Goal: Find specific page/section: Find specific page/section

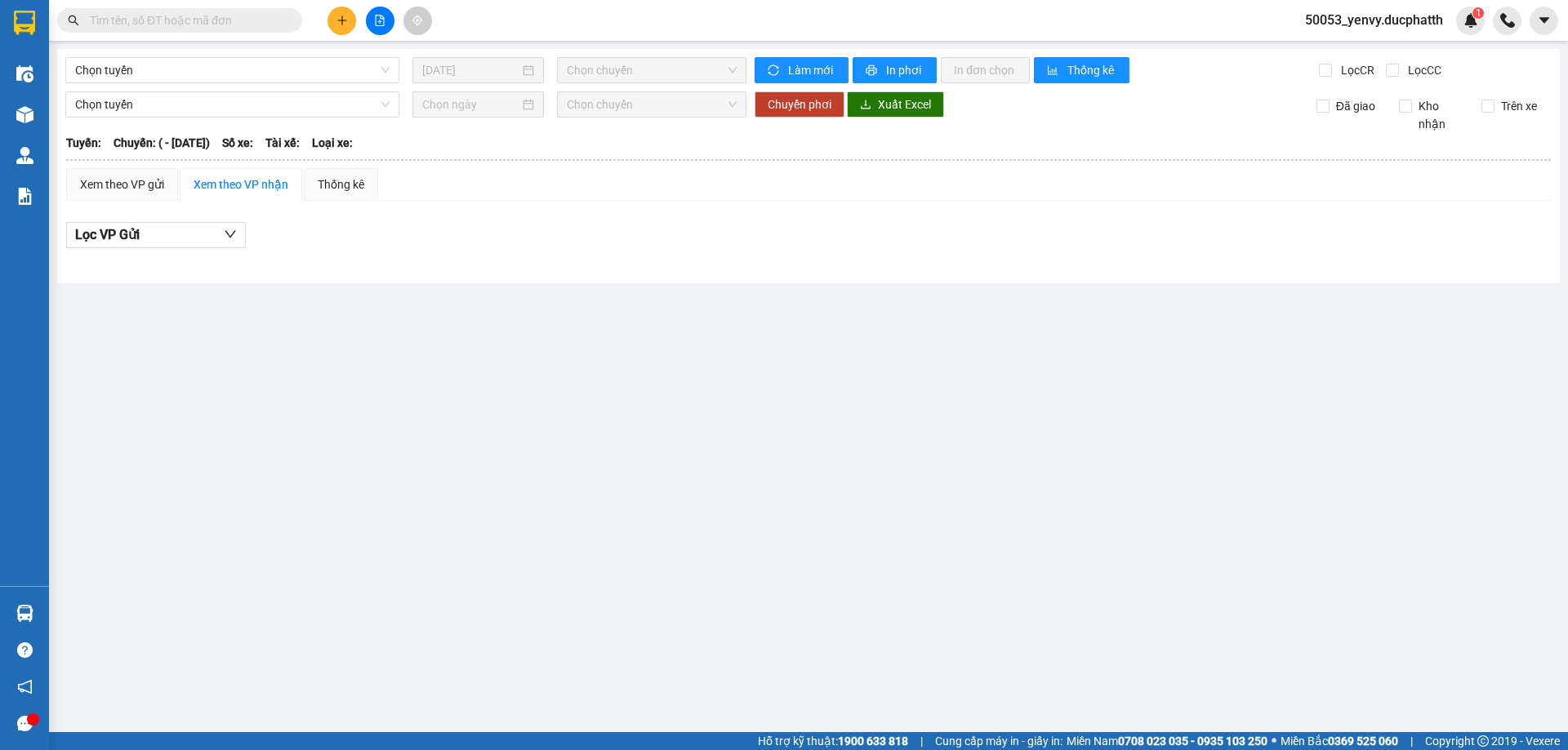
type input "[DATE]"
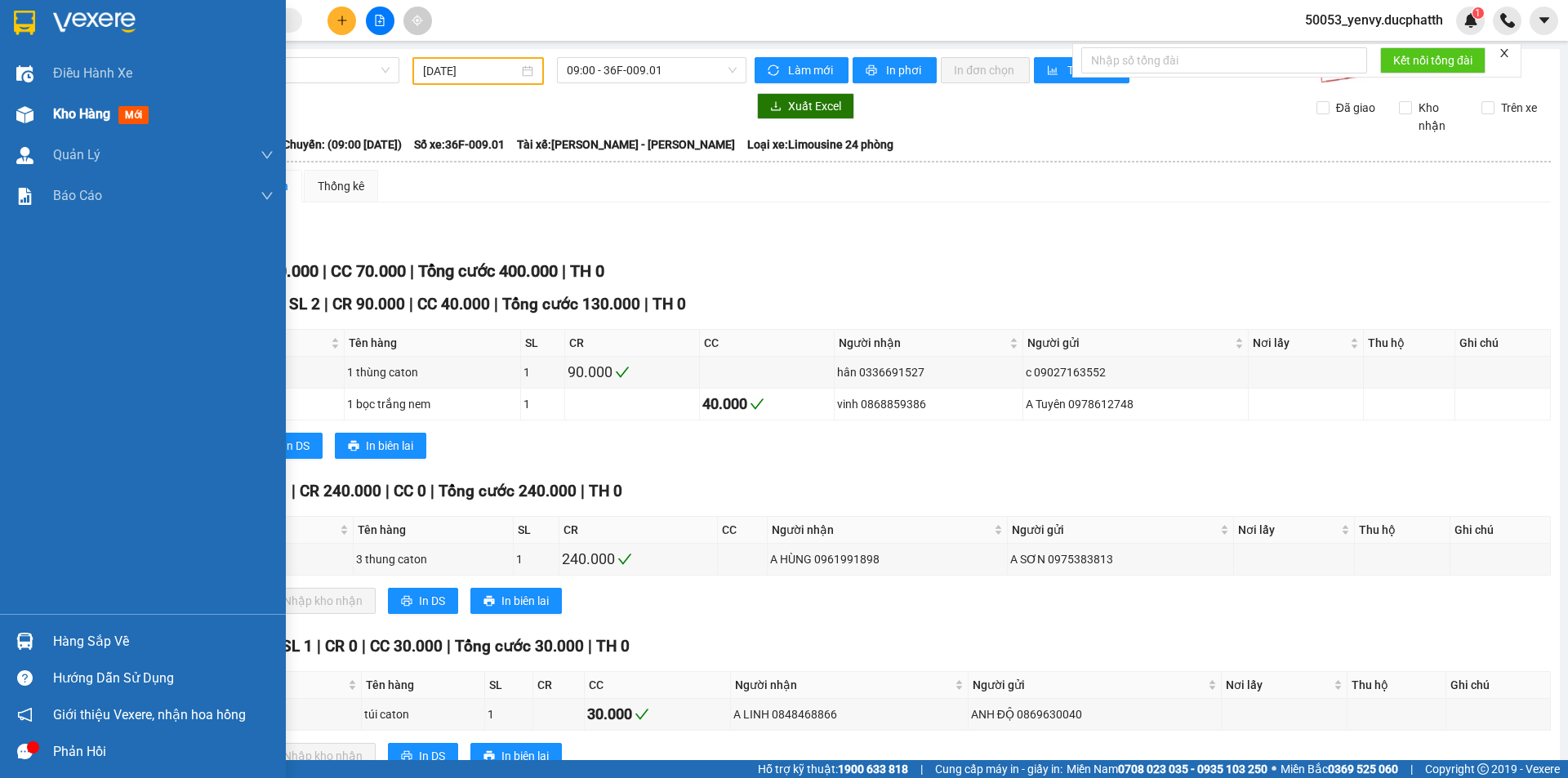
click at [55, 117] on span "Kho hàng" at bounding box center [82, 113] width 57 height 15
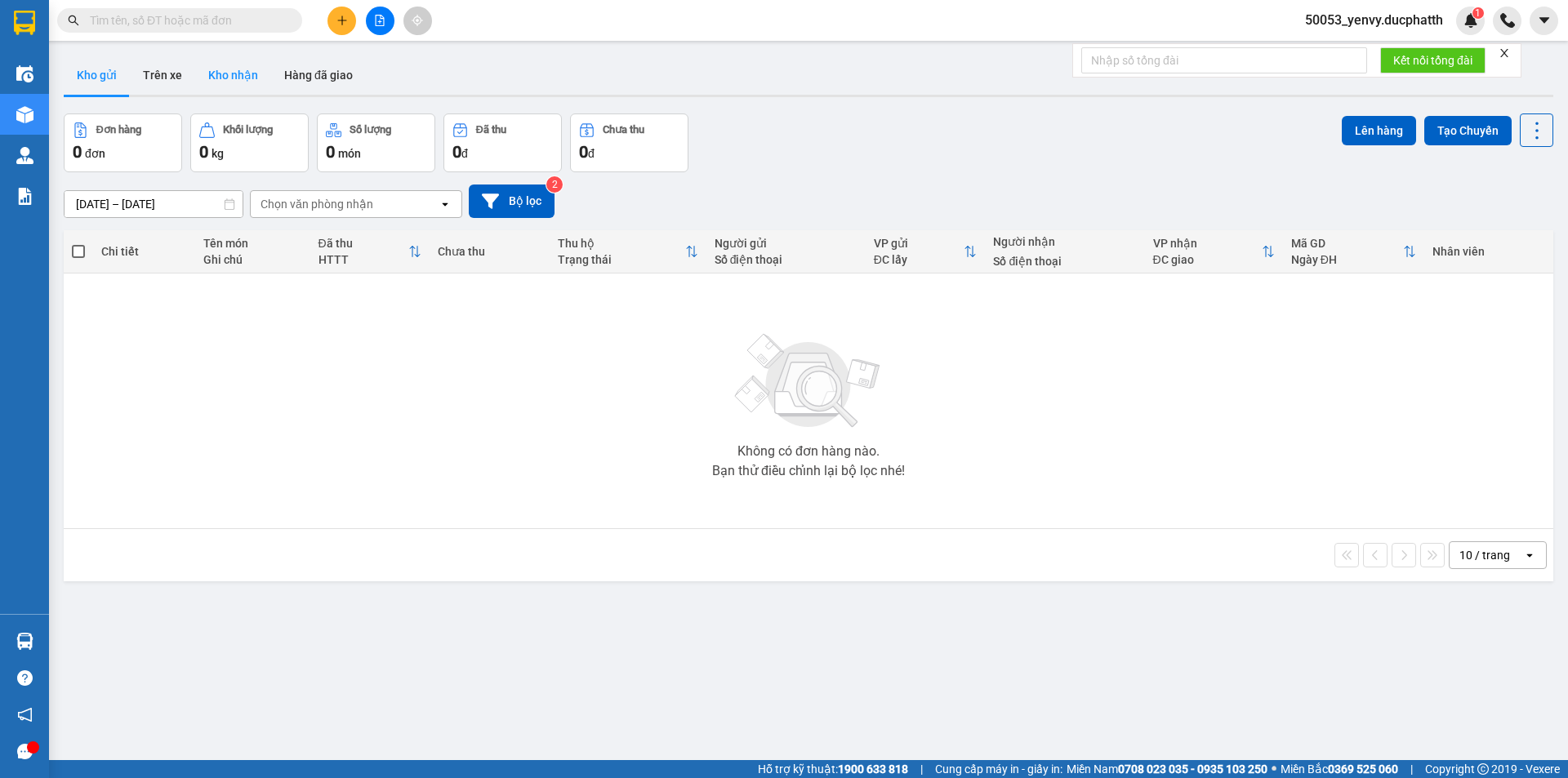
click at [226, 77] on button "Kho nhận" at bounding box center [234, 74] width 76 height 39
